Goal: Information Seeking & Learning: Learn about a topic

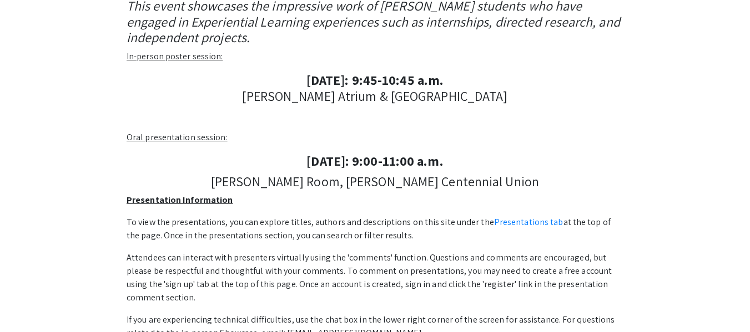
scroll to position [250, 0]
click at [182, 144] on p "Oral presentation session:" at bounding box center [375, 138] width 497 height 13
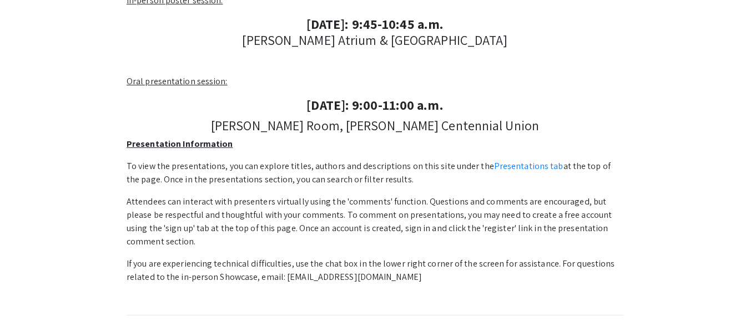
scroll to position [306, 0]
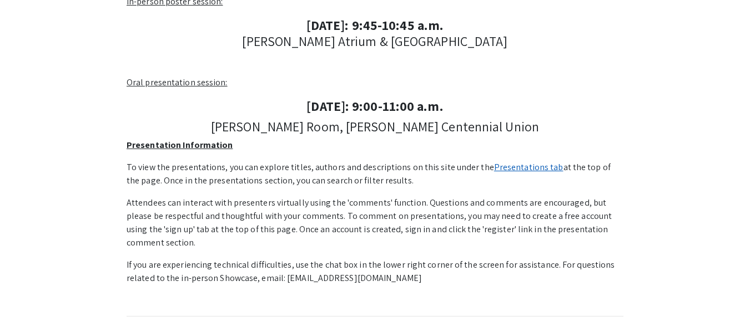
click at [512, 161] on link "Presentations tab" at bounding box center [528, 167] width 69 height 12
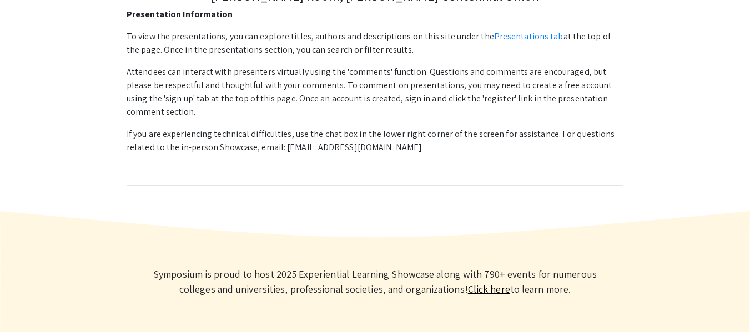
scroll to position [429, 0]
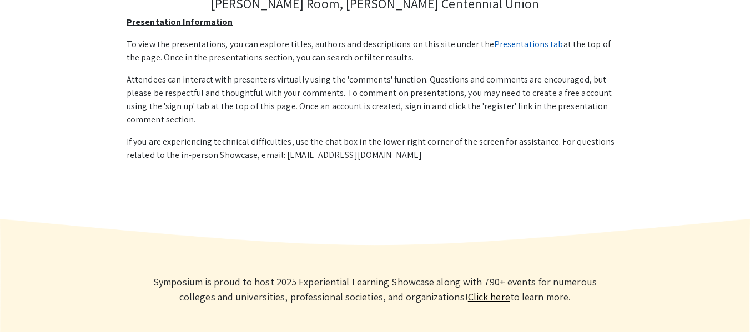
click at [512, 46] on link "Presentations tab" at bounding box center [528, 44] width 69 height 12
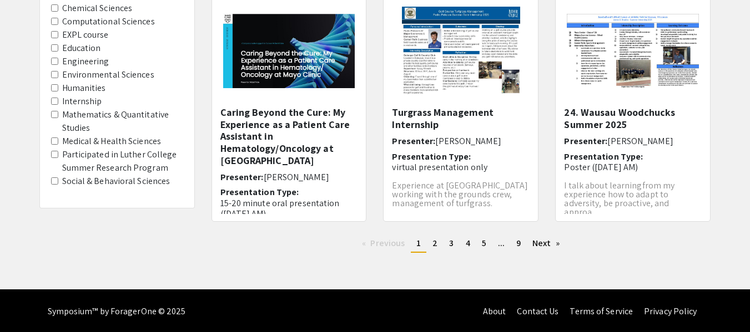
scroll to position [403, 0]
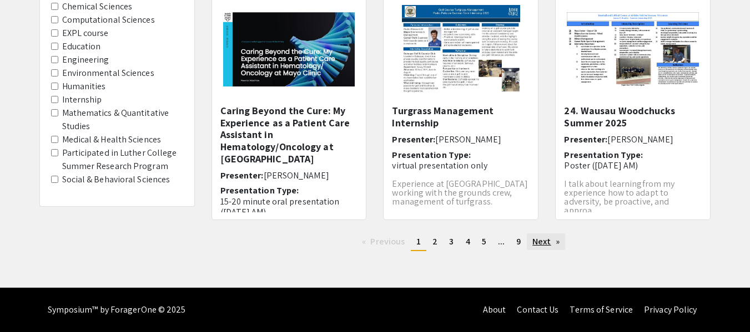
click at [547, 240] on link "Next page" at bounding box center [546, 242] width 38 height 17
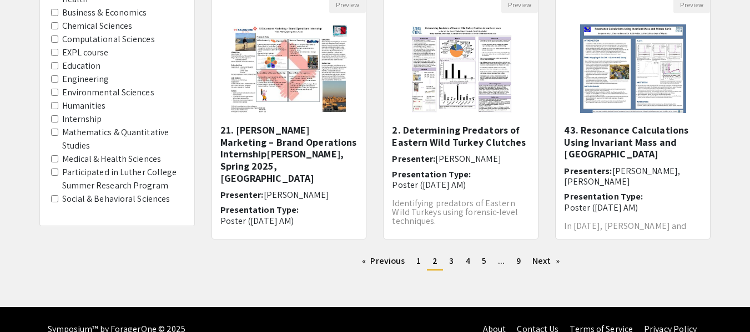
scroll to position [403, 0]
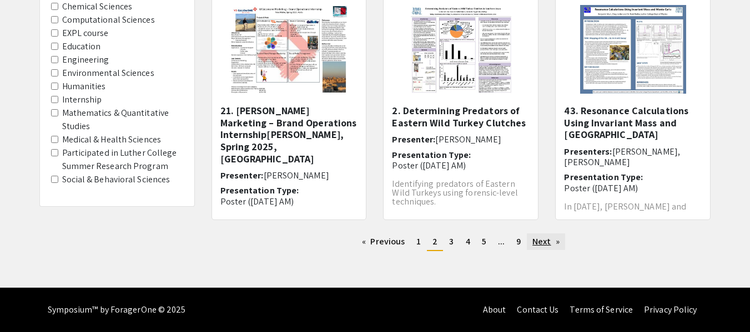
click at [541, 243] on link "Next page" at bounding box center [546, 242] width 38 height 17
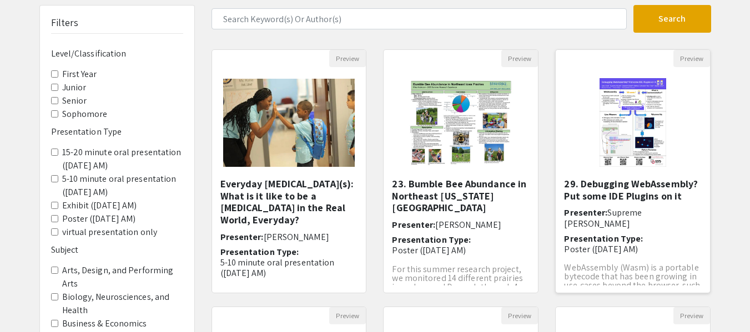
scroll to position [74, 0]
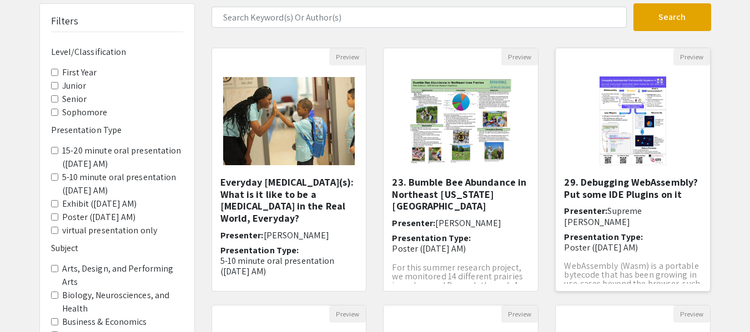
click at [626, 189] on h5 "29. Debugging WebAssembly? Put some IDE Plugins on it" at bounding box center [633, 188] width 138 height 24
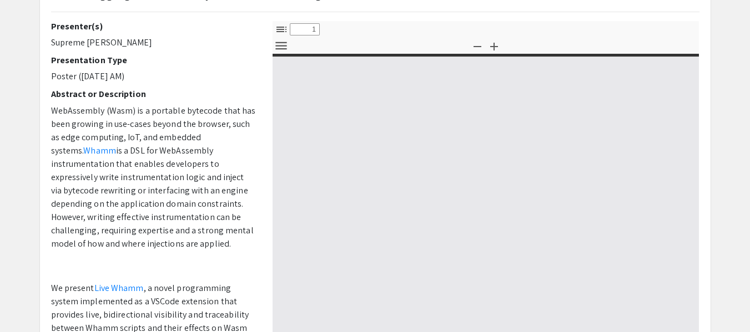
select select "custom"
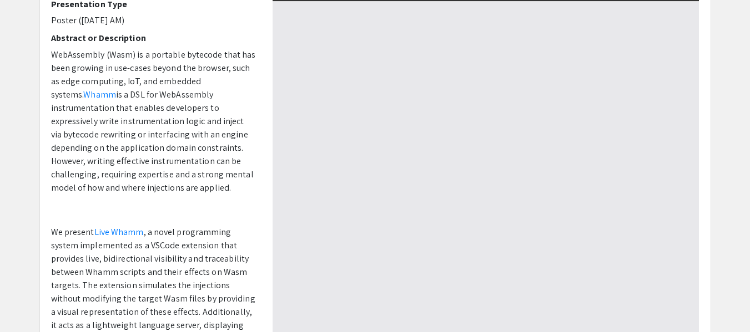
type input "0"
select select "custom"
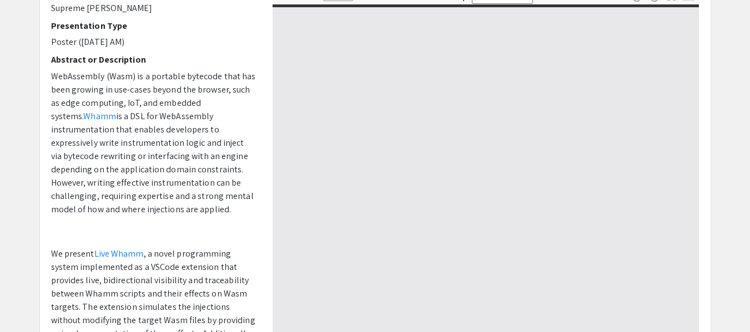
scroll to position [130, 0]
type input "1"
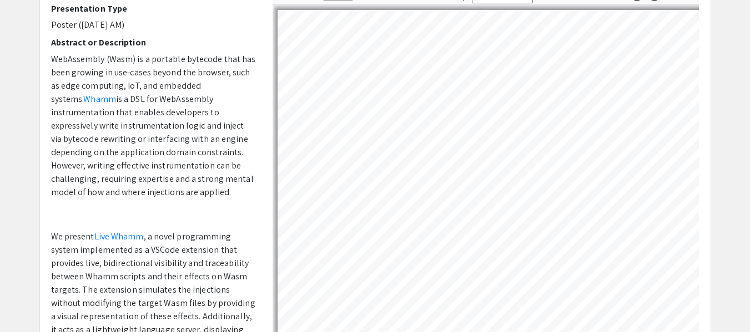
scroll to position [19, 0]
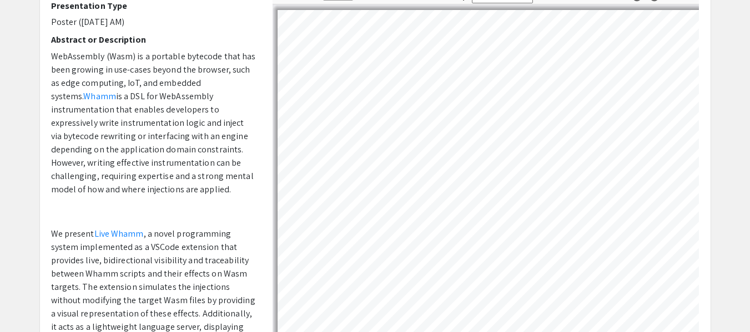
select select "auto"
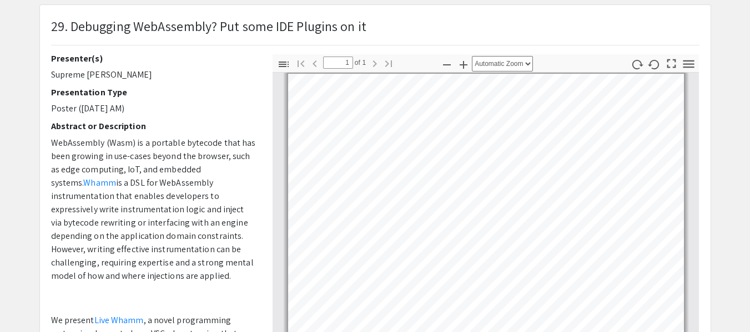
scroll to position [0, 0]
click at [257, 21] on p "29. Debugging WebAssembly? Put some IDE Plugins on it" at bounding box center [208, 26] width 315 height 20
drag, startPoint x: 257, startPoint y: 21, endPoint x: 336, endPoint y: 24, distance: 79.4
click at [336, 24] on p "29. Debugging WebAssembly? Put some IDE Plugins on it" at bounding box center [208, 26] width 315 height 20
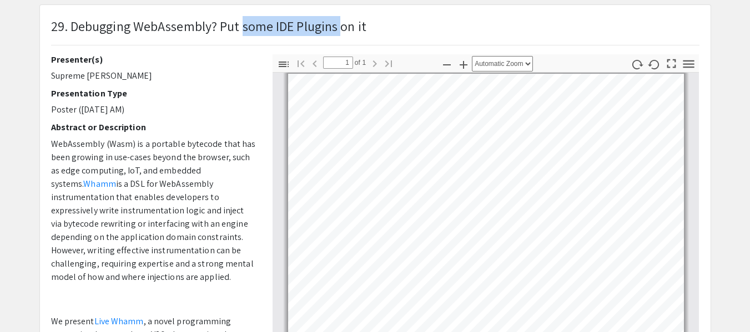
drag, startPoint x: 336, startPoint y: 24, endPoint x: 254, endPoint y: 18, distance: 82.9
click at [254, 18] on p "29. Debugging WebAssembly? Put some IDE Plugins on it" at bounding box center [208, 26] width 315 height 20
drag, startPoint x: 254, startPoint y: 18, endPoint x: 314, endPoint y: 19, distance: 60.5
click at [314, 19] on p "29. Debugging WebAssembly? Put some IDE Plugins on it" at bounding box center [208, 26] width 315 height 20
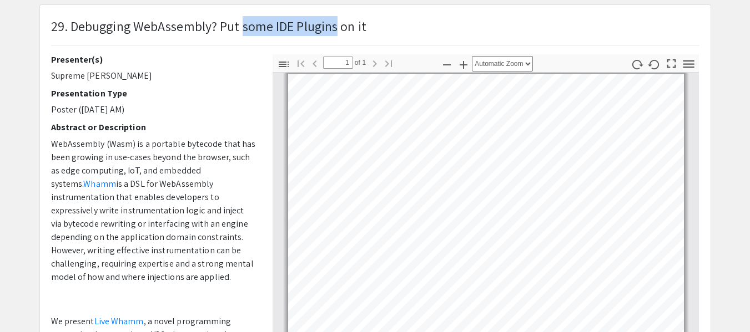
click at [314, 19] on p "29. Debugging WebAssembly? Put some IDE Plugins on it" at bounding box center [208, 26] width 315 height 20
drag, startPoint x: 314, startPoint y: 19, endPoint x: 248, endPoint y: 26, distance: 66.4
click at [248, 26] on p "29. Debugging WebAssembly? Put some IDE Plugins on it" at bounding box center [208, 26] width 315 height 20
drag, startPoint x: 248, startPoint y: 26, endPoint x: 301, endPoint y: 24, distance: 52.7
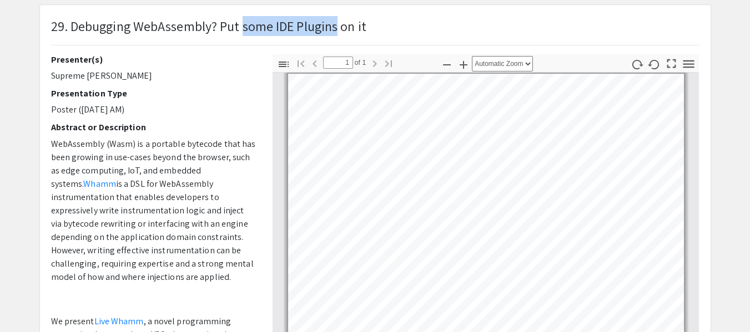
click at [301, 24] on p "29. Debugging WebAssembly? Put some IDE Plugins on it" at bounding box center [208, 26] width 315 height 20
drag, startPoint x: 301, startPoint y: 24, endPoint x: 246, endPoint y: 19, distance: 55.2
click at [246, 19] on p "29. Debugging WebAssembly? Put some IDE Plugins on it" at bounding box center [208, 26] width 315 height 20
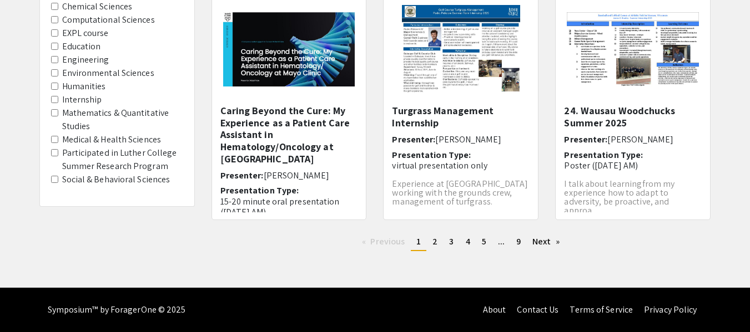
scroll to position [82, 0]
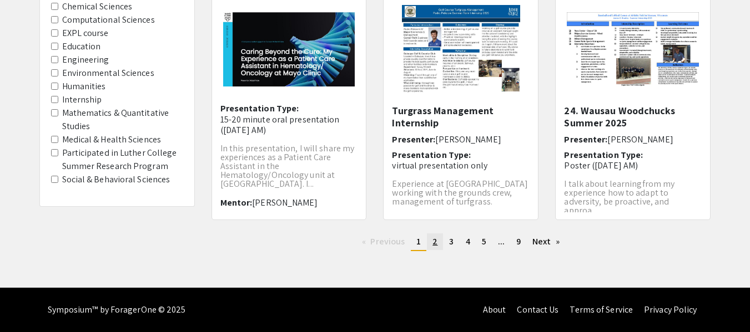
click at [432, 242] on link "page 2" at bounding box center [435, 242] width 16 height 17
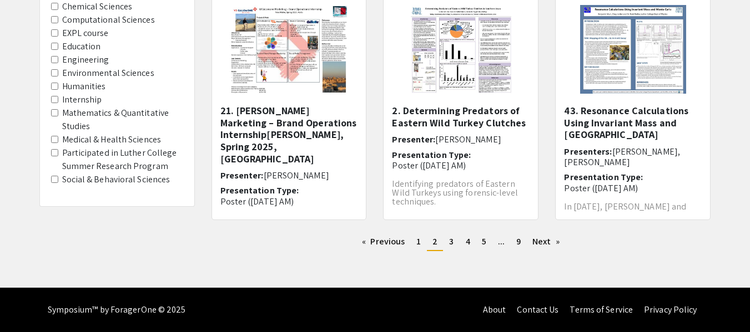
scroll to position [32, 0]
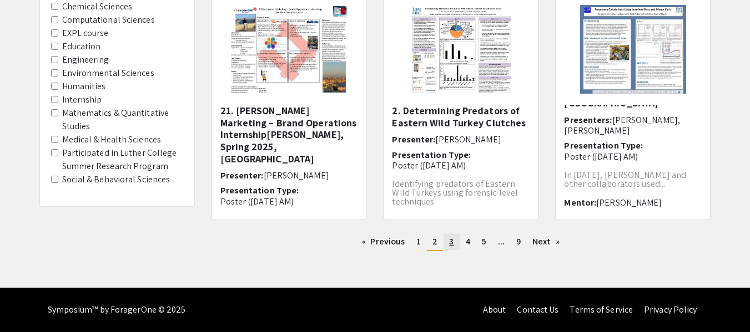
click at [449, 239] on span "3" at bounding box center [451, 242] width 4 height 12
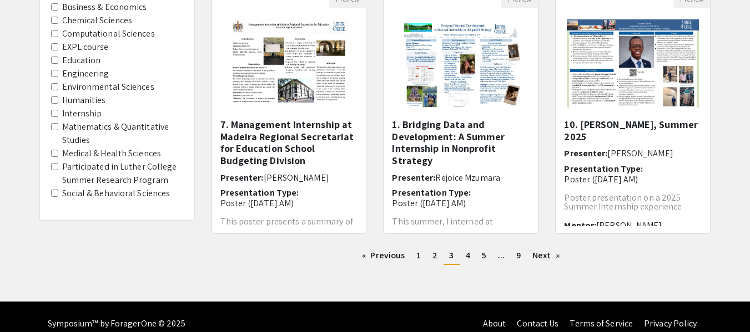
scroll to position [403, 0]
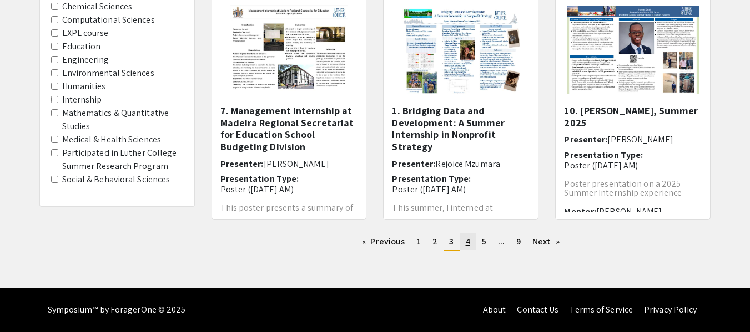
click at [471, 240] on link "page 4" at bounding box center [468, 242] width 16 height 17
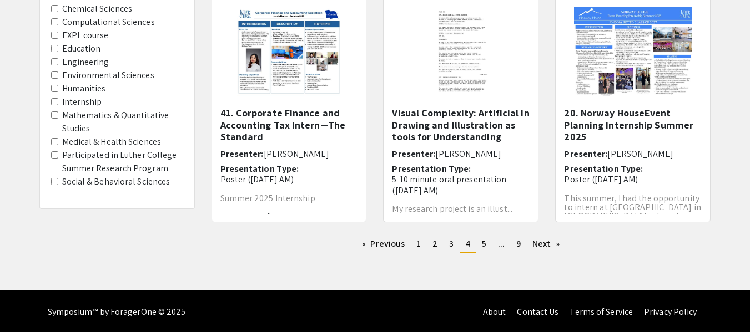
scroll to position [403, 0]
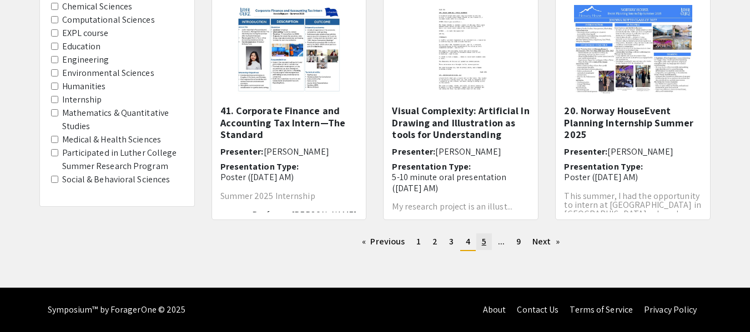
click at [487, 241] on link "page 5" at bounding box center [484, 242] width 16 height 17
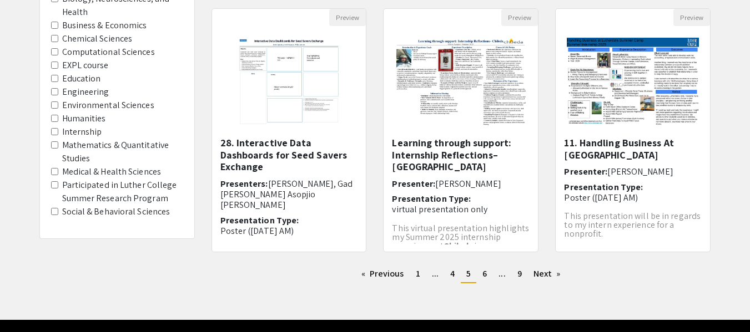
scroll to position [385, 0]
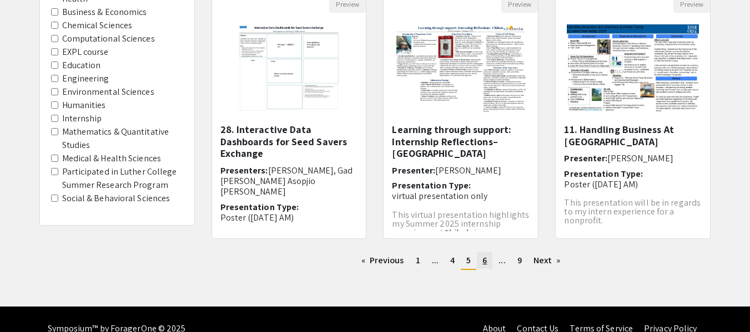
click at [483, 256] on span "6" at bounding box center [484, 261] width 4 height 12
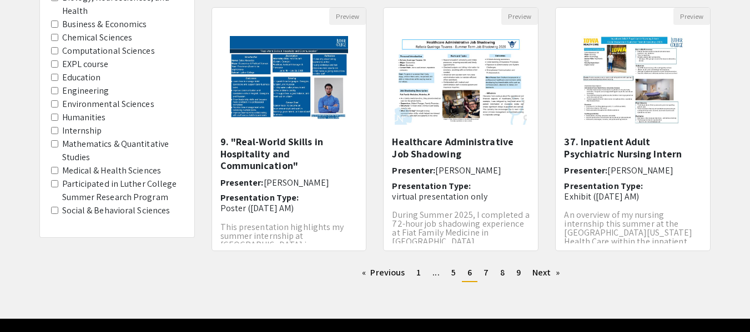
scroll to position [380, 0]
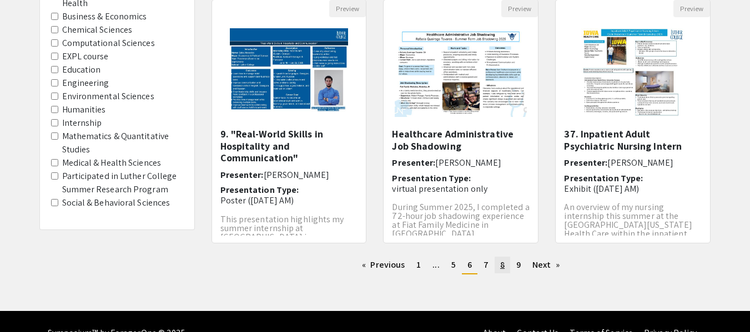
click at [496, 266] on link "page 8" at bounding box center [502, 265] width 16 height 17
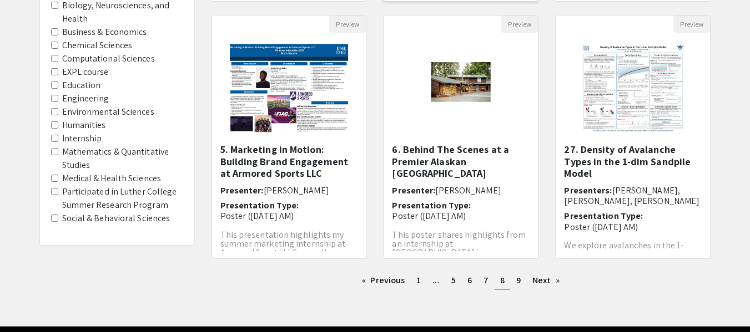
scroll to position [403, 0]
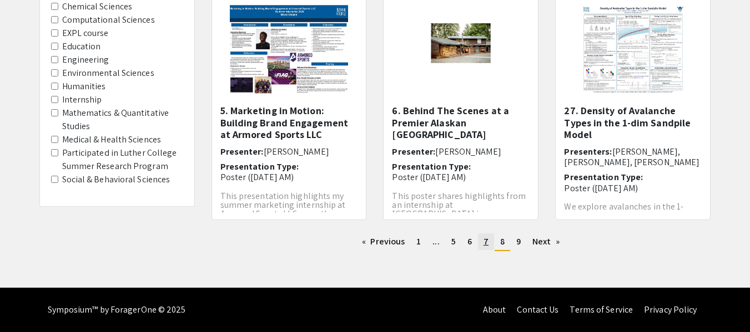
click at [486, 242] on span "7" at bounding box center [485, 242] width 5 height 12
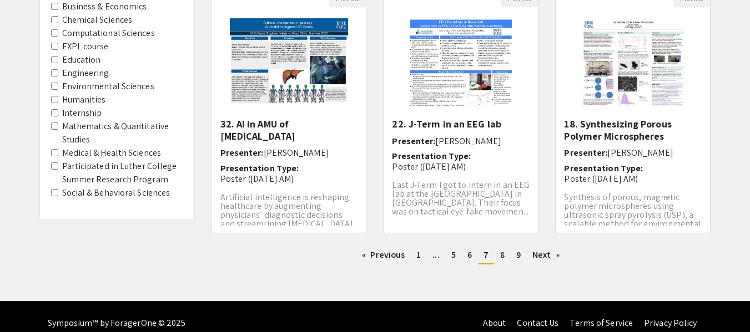
scroll to position [403, 0]
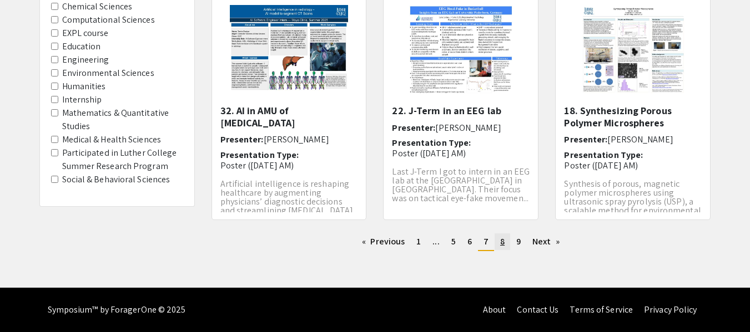
click at [502, 241] on span "8" at bounding box center [502, 242] width 4 height 12
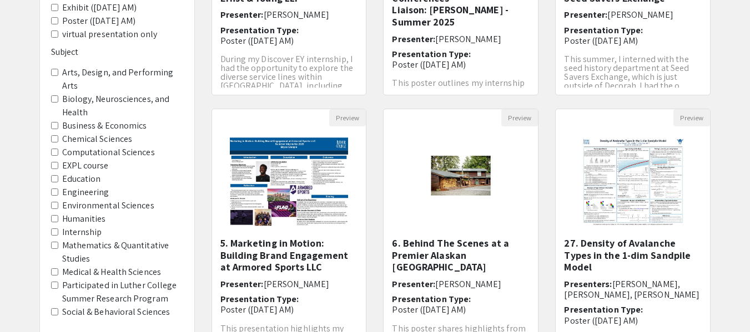
scroll to position [403, 0]
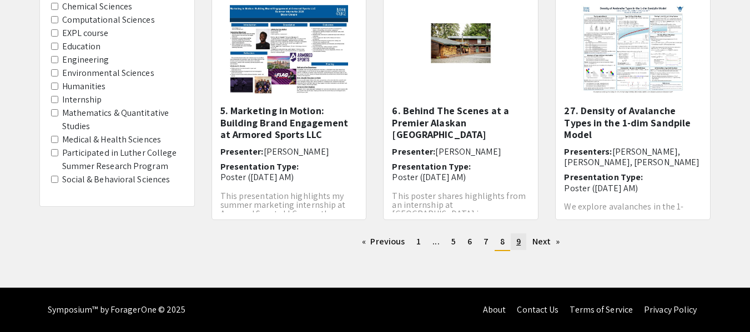
click at [516, 243] on span "9" at bounding box center [518, 242] width 4 height 12
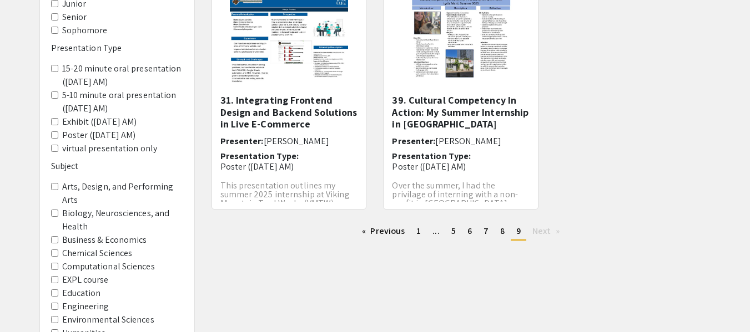
scroll to position [160, 0]
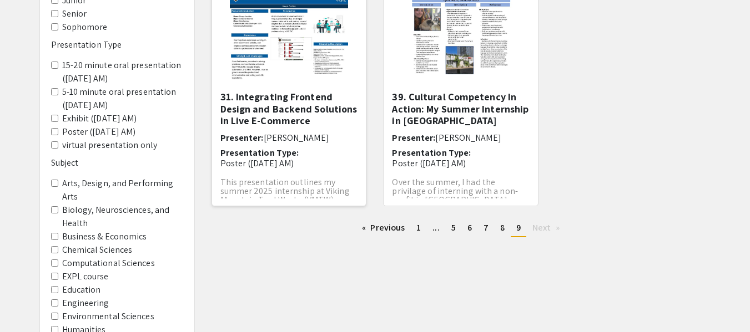
click at [316, 96] on h5 "31. Integrating Frontend Design and Backend Solutions in Live E-Commerce" at bounding box center [289, 109] width 138 height 36
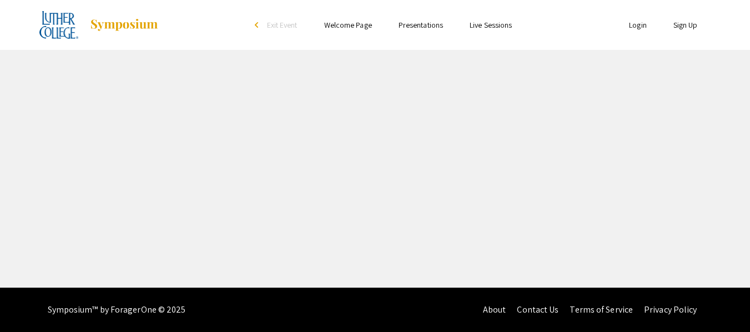
select select "custom"
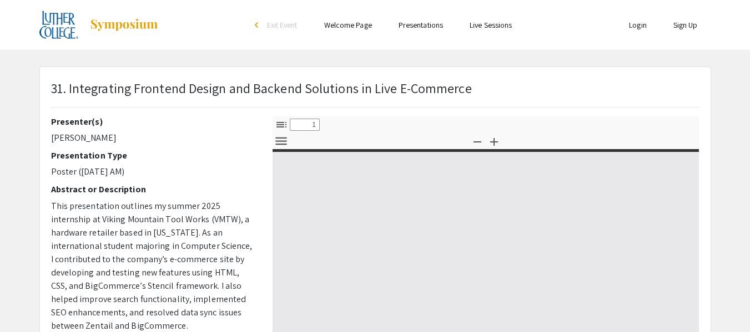
type input "0"
select select "custom"
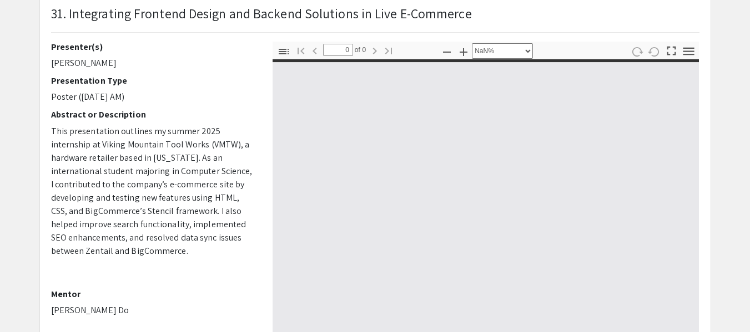
type input "1"
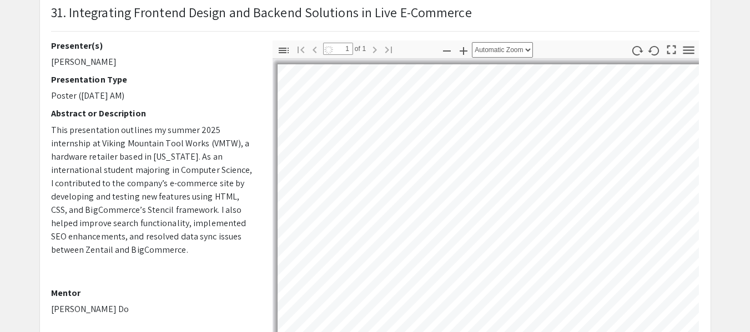
click at [176, 181] on p "This presentation outlines my summer 2025 internship at Viking Mountain Tool Wo…" at bounding box center [153, 190] width 205 height 133
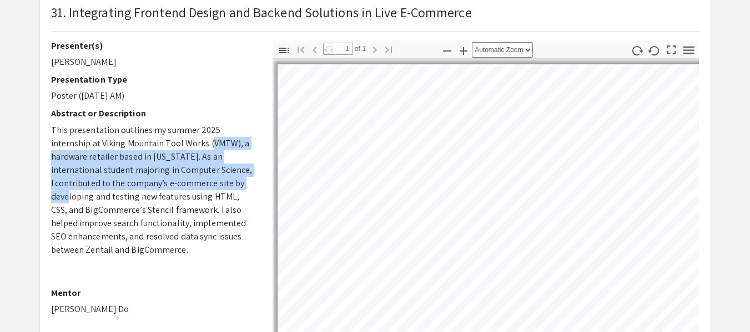
drag, startPoint x: 176, startPoint y: 181, endPoint x: 174, endPoint y: 149, distance: 32.2
click at [174, 149] on p "This presentation outlines my summer 2025 internship at Viking Mountain Tool Wo…" at bounding box center [153, 190] width 205 height 133
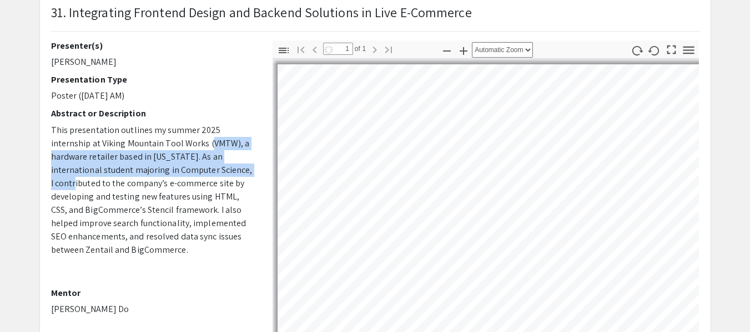
drag, startPoint x: 174, startPoint y: 149, endPoint x: 176, endPoint y: 166, distance: 17.3
click at [176, 166] on p "This presentation outlines my summer 2025 internship at Viking Mountain Tool Wo…" at bounding box center [153, 190] width 205 height 133
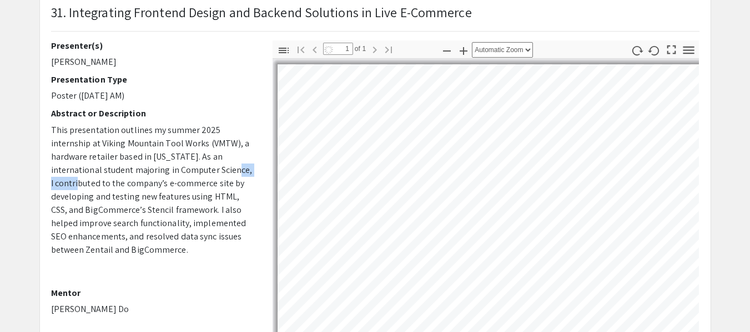
click at [176, 166] on p "This presentation outlines my summer 2025 internship at Viking Mountain Tool Wo…" at bounding box center [153, 190] width 205 height 133
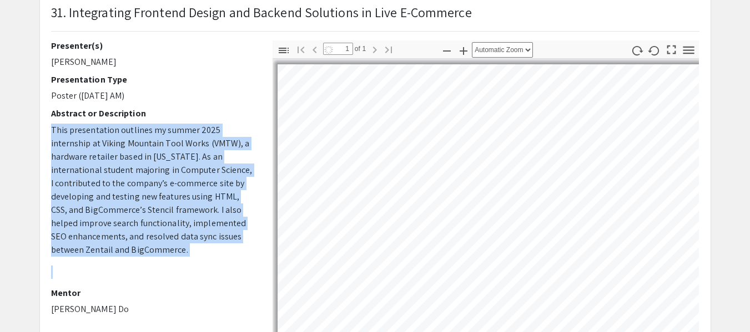
drag, startPoint x: 176, startPoint y: 166, endPoint x: 175, endPoint y: 194, distance: 27.8
click at [175, 194] on p "This presentation outlines my summer 2025 internship at Viking Mountain Tool Wo…" at bounding box center [153, 190] width 205 height 133
select select "auto"
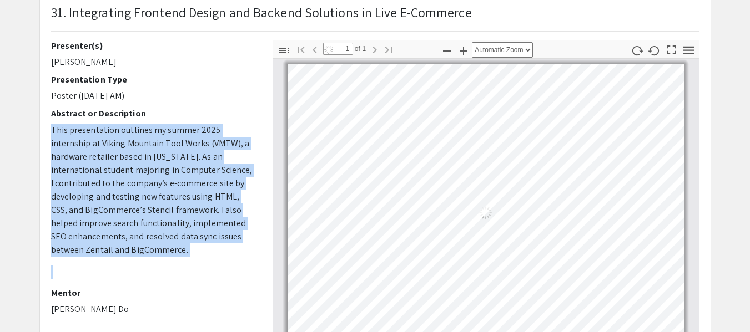
click at [175, 194] on p "This presentation outlines my summer 2025 internship at Viking Mountain Tool Wo…" at bounding box center [153, 190] width 205 height 133
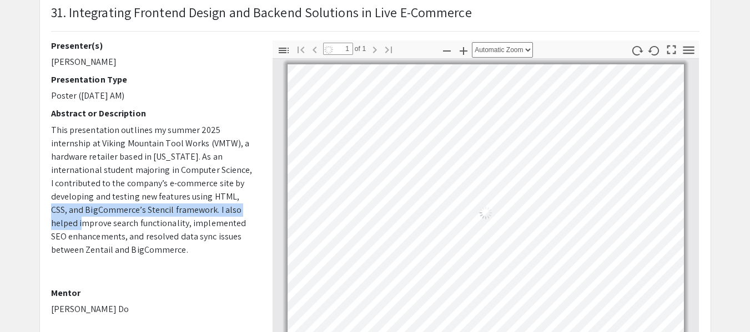
drag, startPoint x: 175, startPoint y: 194, endPoint x: 173, endPoint y: 209, distance: 15.1
click at [173, 209] on p "This presentation outlines my summer 2025 internship at Viking Mountain Tool Wo…" at bounding box center [153, 190] width 205 height 133
drag, startPoint x: 173, startPoint y: 209, endPoint x: 163, endPoint y: 195, distance: 17.5
click at [163, 195] on p "This presentation outlines my summer 2025 internship at Viking Mountain Tool Wo…" at bounding box center [153, 190] width 205 height 133
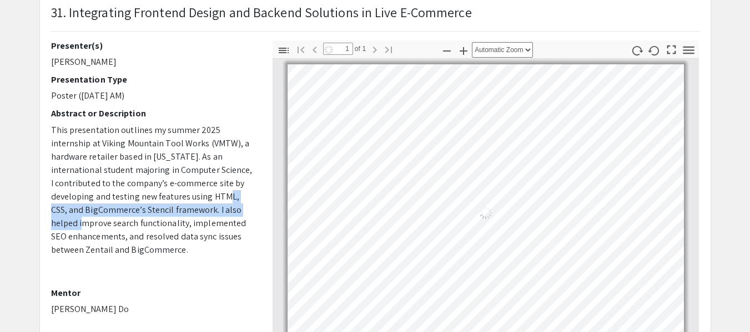
click at [163, 195] on p "This presentation outlines my summer 2025 internship at Viking Mountain Tool Wo…" at bounding box center [153, 190] width 205 height 133
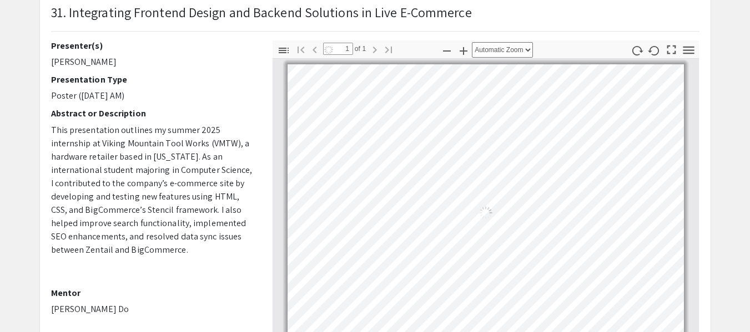
click at [163, 195] on p "This presentation outlines my summer 2025 internship at Viking Mountain Tool Wo…" at bounding box center [153, 190] width 205 height 133
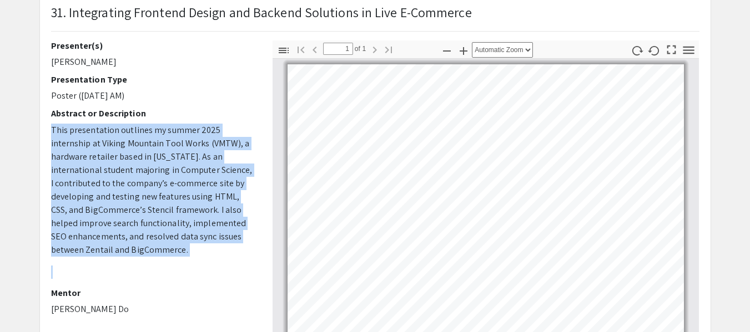
drag, startPoint x: 163, startPoint y: 195, endPoint x: 165, endPoint y: 207, distance: 12.4
click at [165, 207] on p "This presentation outlines my summer 2025 internship at Viking Mountain Tool Wo…" at bounding box center [153, 190] width 205 height 133
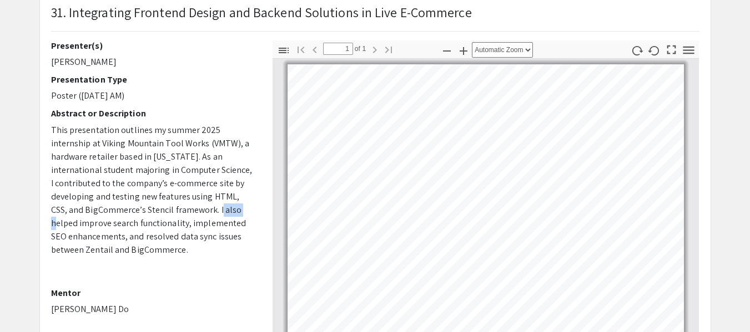
click at [165, 207] on p "This presentation outlines my summer 2025 internship at Viking Mountain Tool Wo…" at bounding box center [153, 190] width 205 height 133
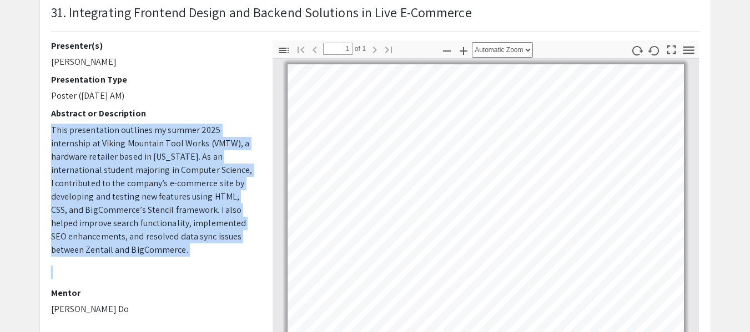
drag, startPoint x: 165, startPoint y: 207, endPoint x: 165, endPoint y: 224, distance: 16.6
click at [165, 224] on p "This presentation outlines my summer 2025 internship at Viking Mountain Tool Wo…" at bounding box center [153, 190] width 205 height 133
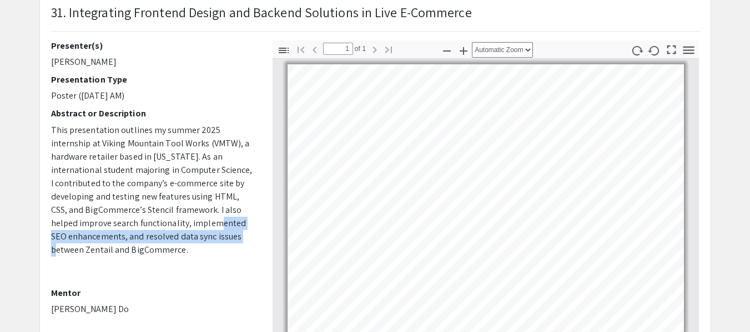
drag, startPoint x: 165, startPoint y: 224, endPoint x: 165, endPoint y: 241, distance: 17.2
click at [165, 241] on p "This presentation outlines my summer 2025 internship at Viking Mountain Tool Wo…" at bounding box center [153, 190] width 205 height 133
drag, startPoint x: 165, startPoint y: 241, endPoint x: 173, endPoint y: 213, distance: 29.3
click at [173, 213] on p "This presentation outlines my summer 2025 internship at Viking Mountain Tool Wo…" at bounding box center [153, 190] width 205 height 133
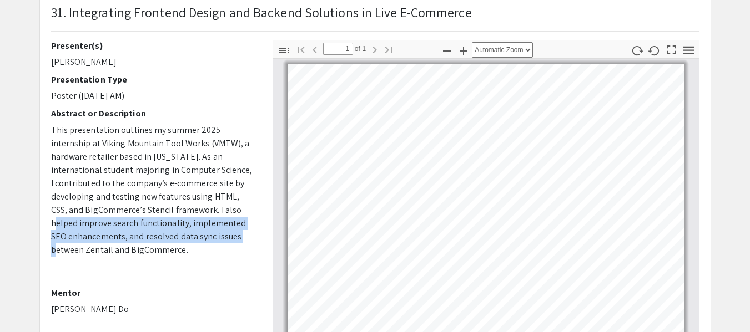
click at [173, 213] on p "This presentation outlines my summer 2025 internship at Viking Mountain Tool Wo…" at bounding box center [153, 190] width 205 height 133
drag, startPoint x: 173, startPoint y: 213, endPoint x: 172, endPoint y: 235, distance: 22.2
click at [172, 235] on p "This presentation outlines my summer 2025 internship at Viking Mountain Tool Wo…" at bounding box center [153, 190] width 205 height 133
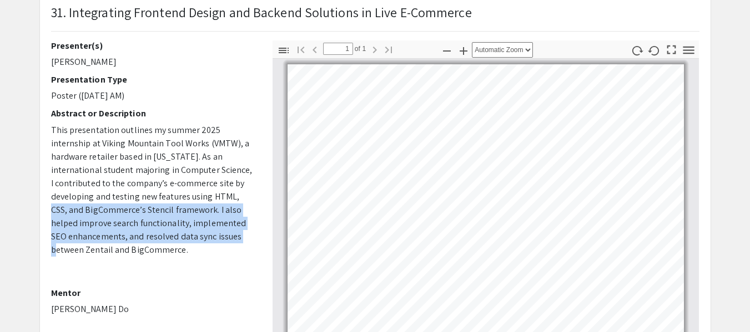
drag, startPoint x: 172, startPoint y: 235, endPoint x: 166, endPoint y: 203, distance: 32.8
click at [166, 203] on p "This presentation outlines my summer 2025 internship at Viking Mountain Tool Wo…" at bounding box center [153, 190] width 205 height 133
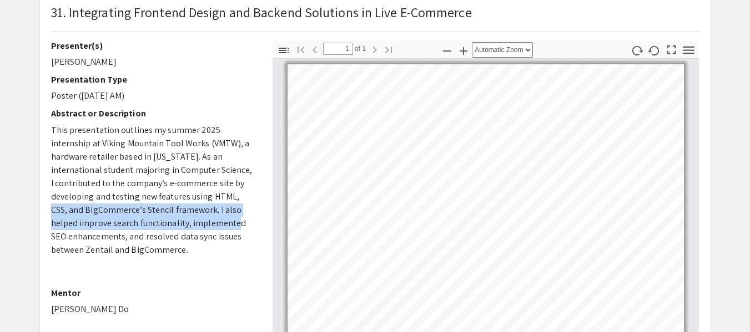
drag, startPoint x: 166, startPoint y: 203, endPoint x: 169, endPoint y: 228, distance: 25.2
click at [169, 228] on p "This presentation outlines my summer 2025 internship at Viking Mountain Tool Wo…" at bounding box center [153, 190] width 205 height 133
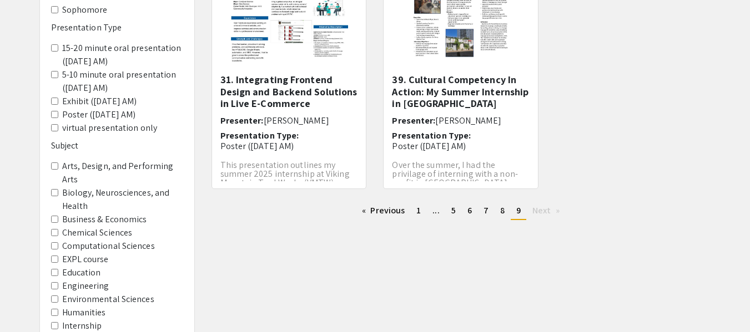
scroll to position [175, 0]
